Goal: Task Accomplishment & Management: Complete application form

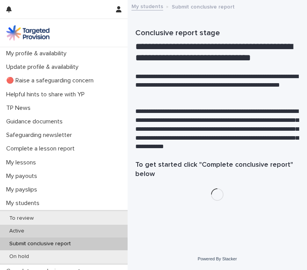
click at [60, 229] on div "Active" at bounding box center [64, 231] width 128 height 13
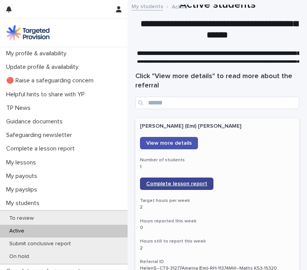
click at [173, 180] on link "Complete lesson report" at bounding box center [177, 184] width 74 height 12
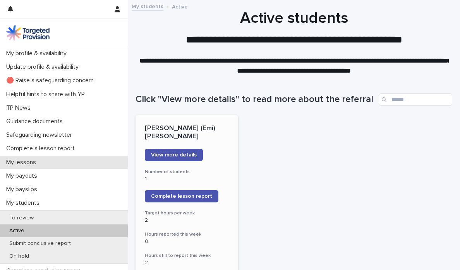
click at [30, 163] on p "My lessons" at bounding box center [22, 162] width 39 height 7
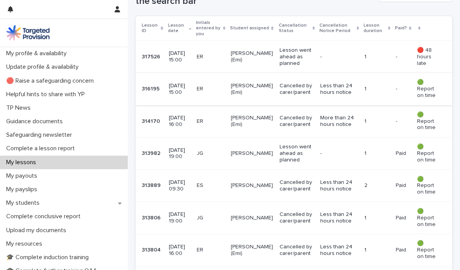
scroll to position [165, 0]
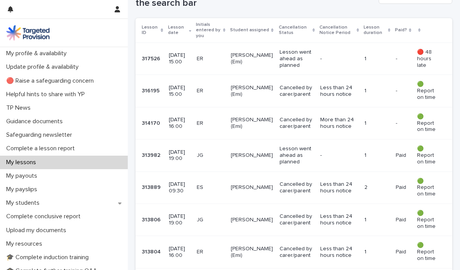
click at [287, 69] on div "Lesson went ahead as planned" at bounding box center [296, 59] width 34 height 26
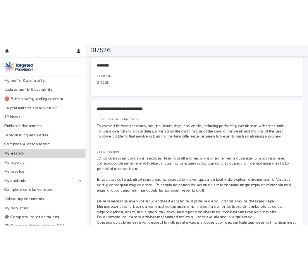
scroll to position [417, 0]
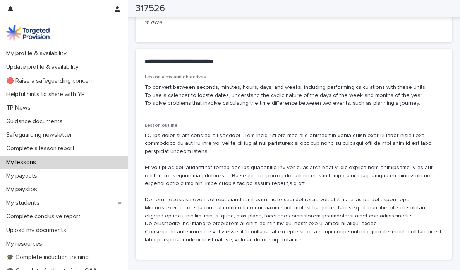
drag, startPoint x: 145, startPoint y: 86, endPoint x: 417, endPoint y: 106, distance: 272.7
click at [307, 106] on p "To convert between seconds, minutes, hours, days, and weeks, including performi…" at bounding box center [294, 96] width 298 height 24
copy p "To convert between seconds, minutes, hours, days, and weeks, including performi…"
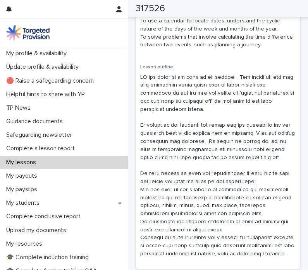
scroll to position [576, 0]
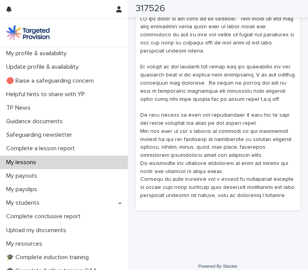
drag, startPoint x: 140, startPoint y: 106, endPoint x: 301, endPoint y: 186, distance: 179.4
click at [263, 165] on p at bounding box center [217, 107] width 155 height 185
